Goal: Task Accomplishment & Management: Complete application form

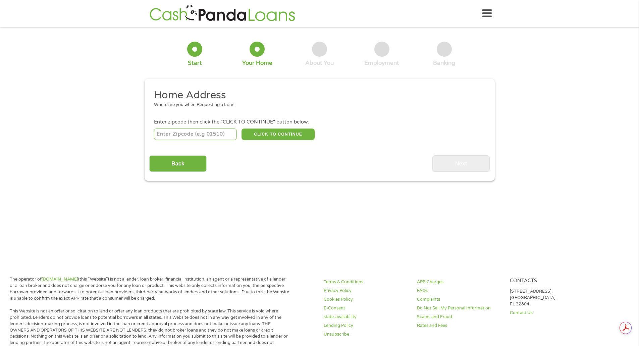
click at [220, 136] on input "number" at bounding box center [195, 133] width 83 height 11
type input "21409"
select select "[US_STATE]"
click at [270, 133] on button "CLICK TO CONTINUE" at bounding box center [278, 133] width 73 height 11
type input "21409"
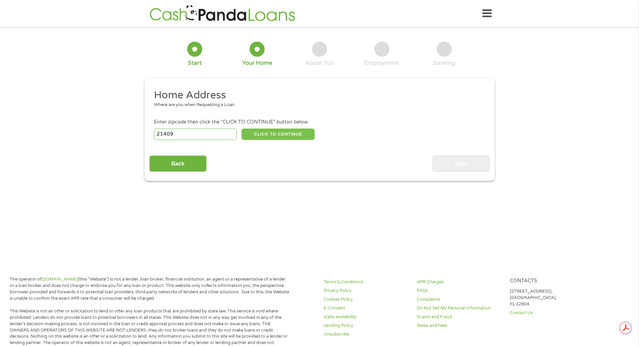
type input "[GEOGRAPHIC_DATA]"
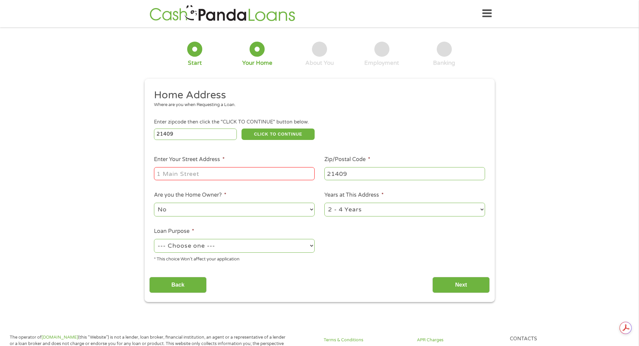
click at [246, 172] on input "Enter Your Street Address *" at bounding box center [234, 173] width 161 height 13
type input "743 HollyDr N"
click at [481, 209] on select "1 Year or less 1 - 2 Years 2 - 4 Years Over 4 Years" at bounding box center [404, 210] width 161 height 14
select select "60months"
click at [324, 203] on select "1 Year or less 1 - 2 Years 2 - 4 Years Over 4 Years" at bounding box center [404, 210] width 161 height 14
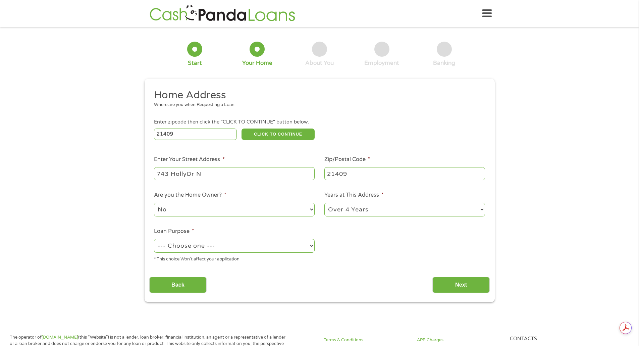
click at [310, 245] on select "--- Choose one --- Pay Bills Debt Consolidation Home Improvement Major Purchase…" at bounding box center [234, 246] width 161 height 14
select select "medicalexpenses"
click at [154, 239] on select "--- Choose one --- Pay Bills Debt Consolidation Home Improvement Major Purchase…" at bounding box center [234, 246] width 161 height 14
click at [444, 289] on input "Next" at bounding box center [460, 285] width 57 height 16
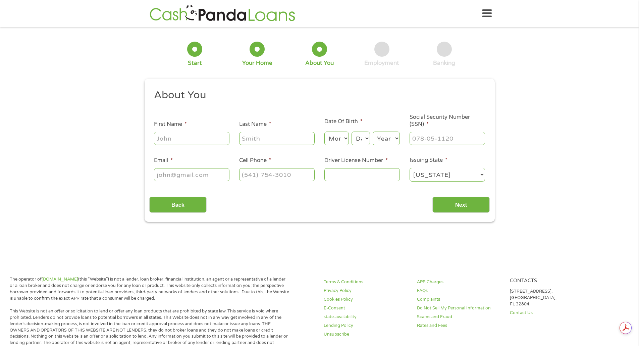
click at [214, 140] on input "First Name *" at bounding box center [191, 138] width 75 height 13
type input "[PERSON_NAME]"
type input "Wiebking"
type input "[EMAIL_ADDRESS][DOMAIN_NAME]"
type input "[PHONE_NUMBER]"
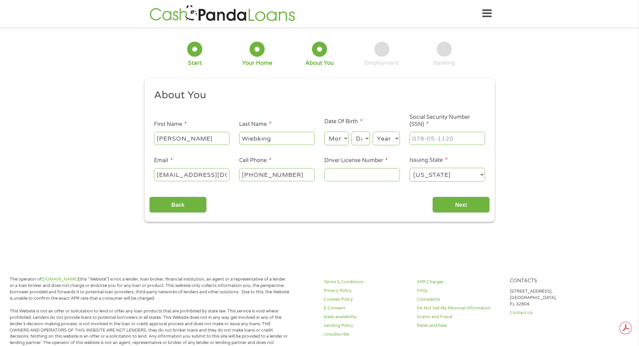
click at [337, 142] on select "Month 1 2 3 4 5 6 7 8 9 10 11 12" at bounding box center [336, 139] width 24 height 14
select select "4"
click at [324, 132] on select "Month 1 2 3 4 5 6 7 8 9 10 11 12" at bounding box center [336, 139] width 24 height 14
click at [365, 138] on select "Day 1 2 3 4 5 6 7 8 9 10 11 12 13 14 15 16 17 18 19 20 21 22 23 24 25 26 27 28 …" at bounding box center [361, 139] width 18 height 14
select select "30"
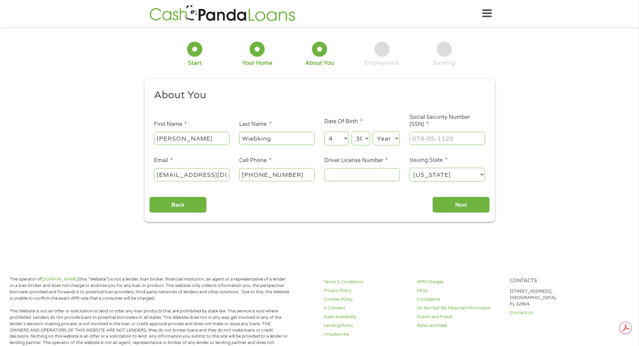
click at [352, 132] on select "Day 1 2 3 4 5 6 7 8 9 10 11 12 13 14 15 16 17 18 19 20 21 22 23 24 25 26 27 28 …" at bounding box center [361, 139] width 18 height 14
click at [397, 138] on select "Year [DATE] 2006 2005 2004 2003 2002 2001 2000 1999 1998 1997 1996 1995 1994 19…" at bounding box center [386, 139] width 27 height 14
select select "1963"
click at [373, 132] on select "Year [DATE] 2006 2005 2004 2003 2002 2001 2000 1999 1998 1997 1996 1995 1994 19…" at bounding box center [386, 139] width 27 height 14
click at [470, 138] on input "___-__-____" at bounding box center [447, 138] width 75 height 13
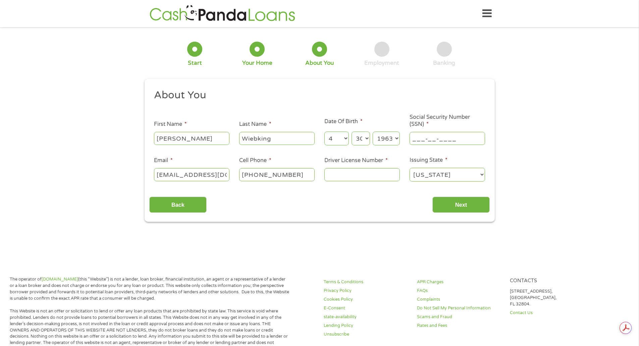
click at [421, 136] on input "___-__-____" at bounding box center [447, 138] width 75 height 13
click at [414, 138] on input "__2-1_-____" at bounding box center [447, 138] width 75 height 13
click at [435, 138] on input "215-21-____" at bounding box center [447, 138] width 75 height 13
type input "215-88-4284"
click at [376, 175] on input "Driver License Number *" at bounding box center [361, 174] width 75 height 13
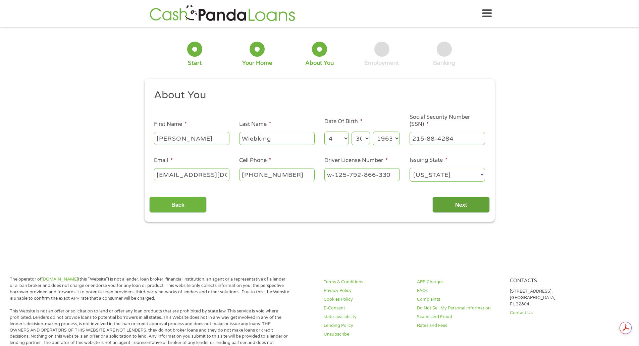
type input "w-125-792-866-330"
click at [453, 209] on input "Next" at bounding box center [460, 205] width 57 height 16
click at [452, 209] on input "Next" at bounding box center [460, 205] width 57 height 16
click at [446, 203] on input "Next" at bounding box center [460, 205] width 57 height 16
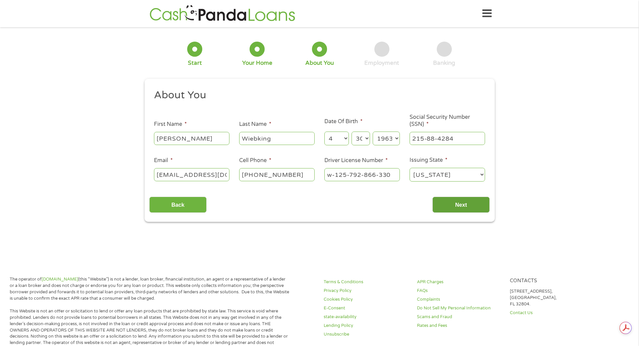
click at [446, 203] on input "Next" at bounding box center [460, 205] width 57 height 16
click at [345, 138] on select "Month 1 2 3 4 5 6 7 8 9 10 11 12" at bounding box center [336, 139] width 24 height 14
click at [324, 132] on select "Month 1 2 3 4 5 6 7 8 9 10 11 12" at bounding box center [336, 139] width 24 height 14
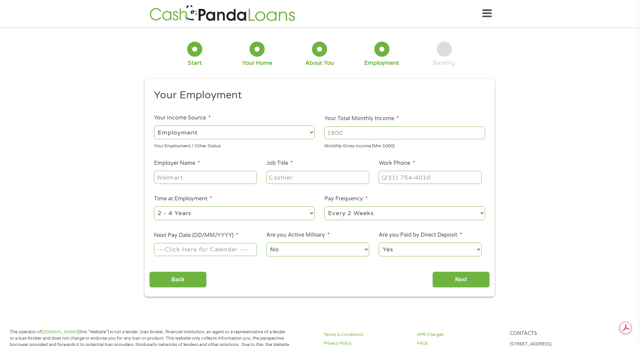
click at [310, 133] on select "--- Choose one --- Employment [DEMOGRAPHIC_DATA] Benefits" at bounding box center [234, 132] width 161 height 14
click at [154, 125] on select "--- Choose one --- Employment [DEMOGRAPHIC_DATA] Benefits" at bounding box center [234, 132] width 161 height 14
click at [360, 136] on input "Your Total Monthly Income *" at bounding box center [404, 132] width 161 height 13
type input "12000"
click at [223, 179] on input "Employer Name *" at bounding box center [205, 177] width 103 height 13
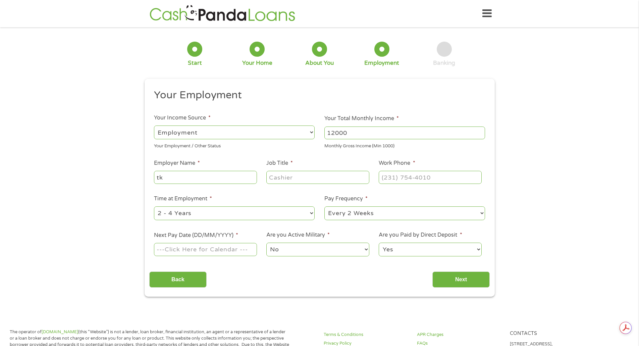
type input "t"
type input "TK ELEVATOR"
click at [304, 176] on input "Job Title *" at bounding box center [317, 177] width 103 height 13
type input "MANAGER"
click at [389, 177] on input "(___) ___-____" at bounding box center [430, 177] width 103 height 13
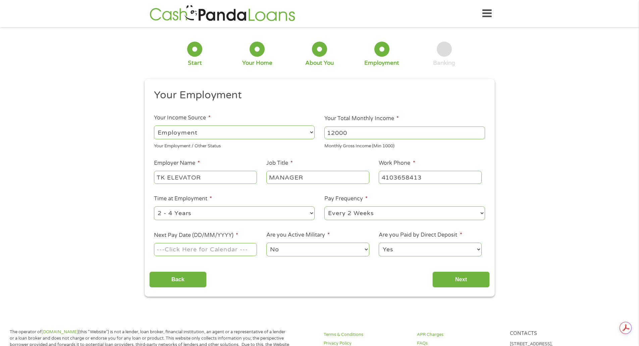
type input "[PHONE_NUMBER]"
click at [313, 212] on select "--- Choose one --- 1 Year or less 1 - 2 Years 2 - 4 Years Over 4 Years" at bounding box center [234, 213] width 161 height 14
select select "60months"
click at [154, 206] on select "--- Choose one --- 1 Year or less 1 - 2 Years 2 - 4 Years Over 4 Years" at bounding box center [234, 213] width 161 height 14
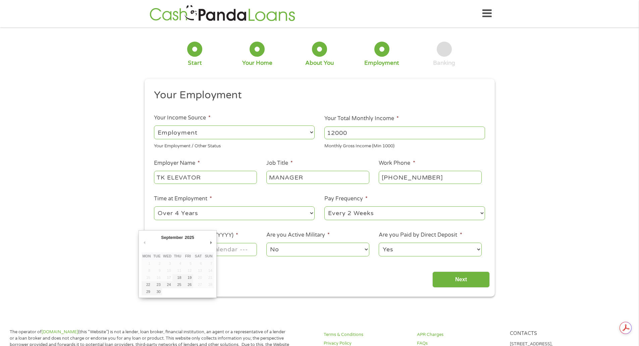
click at [218, 252] on input "Next Pay Date (DD/MM/YYYY) *" at bounding box center [205, 249] width 103 height 13
type input "[DATE]"
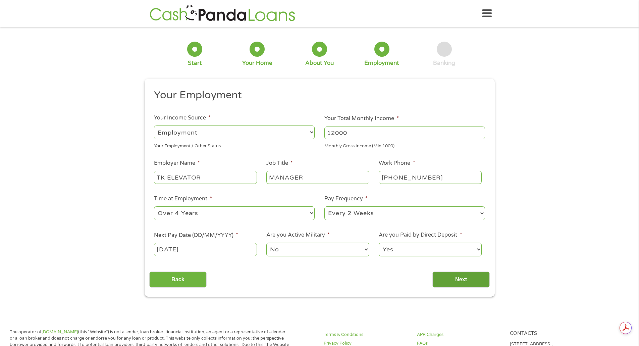
click at [470, 282] on input "Next" at bounding box center [460, 279] width 57 height 16
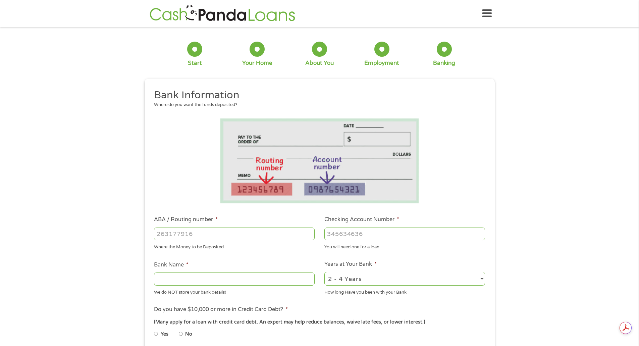
click at [208, 235] on input "ABA / Routing number *" at bounding box center [234, 233] width 161 height 13
type input "055003201"
type input "[PERSON_NAME] FARGO BANK"
type input "055003201"
click at [355, 230] on input "Checking Account Number *" at bounding box center [404, 233] width 161 height 13
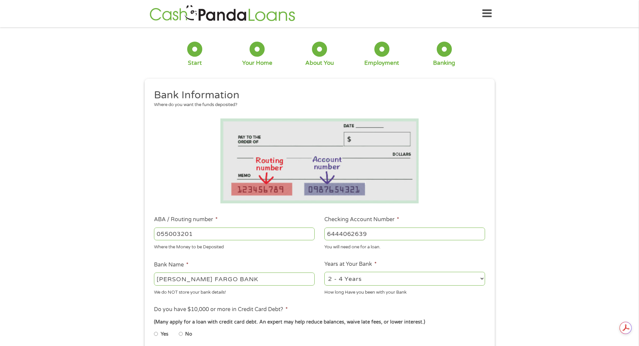
type input "6444062639"
click at [481, 279] on select "2 - 4 Years 6 - 12 Months 1 - 2 Years Over 4 Years" at bounding box center [404, 279] width 161 height 14
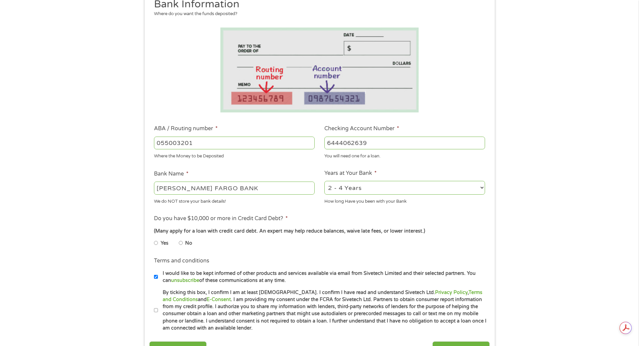
scroll to position [101, 0]
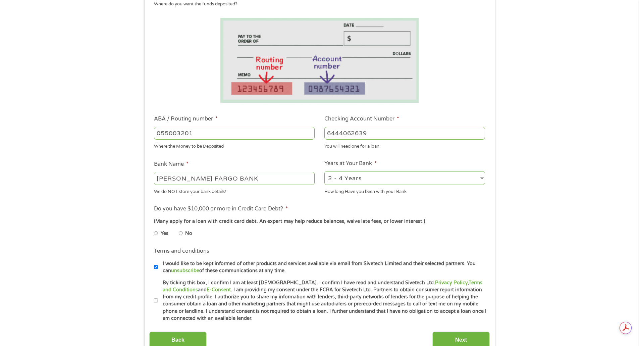
click at [182, 234] on input "No" at bounding box center [181, 233] width 4 height 11
radio input "true"
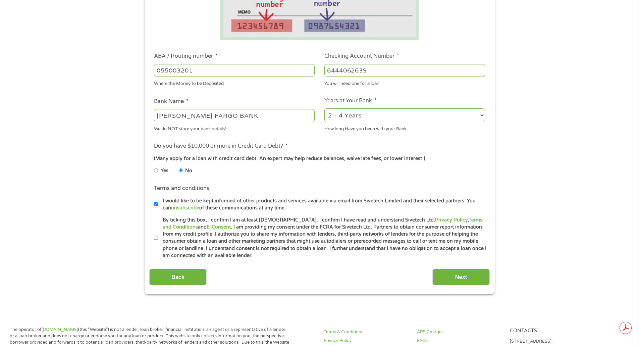
scroll to position [168, 0]
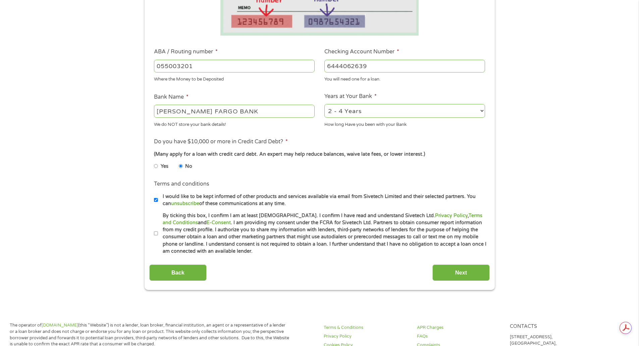
click at [156, 233] on input "By ticking this box, I confirm I am at least [DEMOGRAPHIC_DATA]. I confirm I ha…" at bounding box center [156, 233] width 4 height 11
checkbox input "true"
click at [452, 271] on input "Next" at bounding box center [460, 272] width 57 height 16
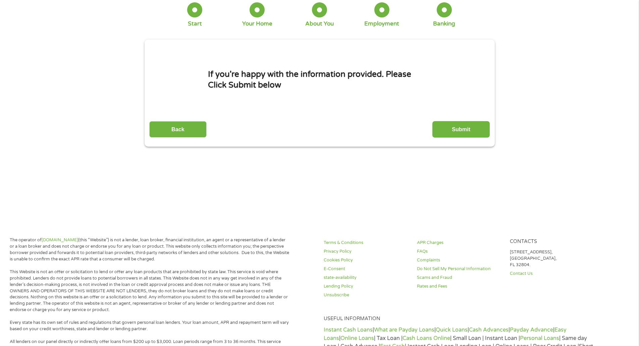
scroll to position [0, 0]
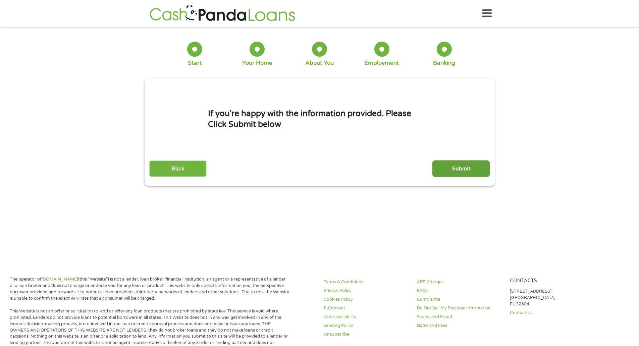
click at [454, 172] on input "Submit" at bounding box center [460, 168] width 57 height 16
